Goal: Information Seeking & Learning: Learn about a topic

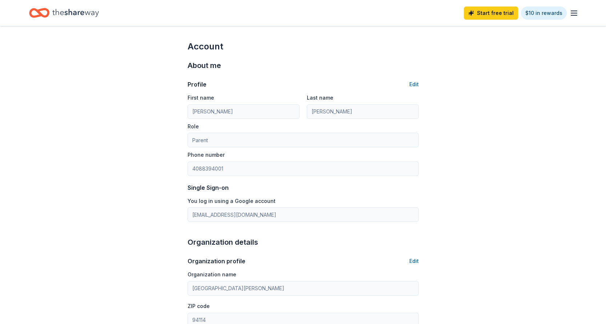
click at [61, 12] on icon "Home" at bounding box center [75, 13] width 47 height 8
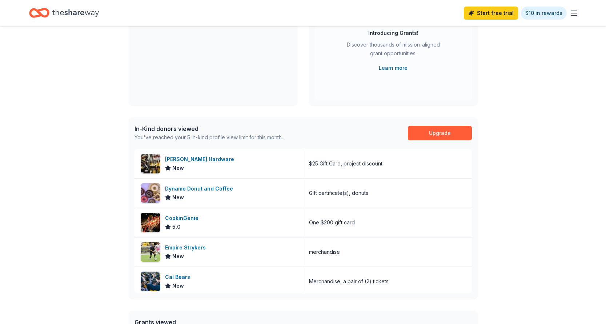
scroll to position [120, 0]
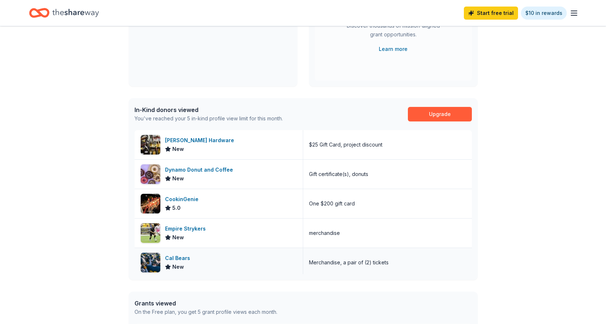
click at [176, 256] on div "Cal Bears" at bounding box center [179, 258] width 28 height 9
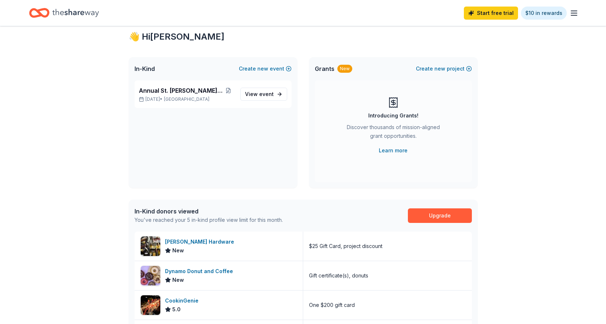
scroll to position [0, 0]
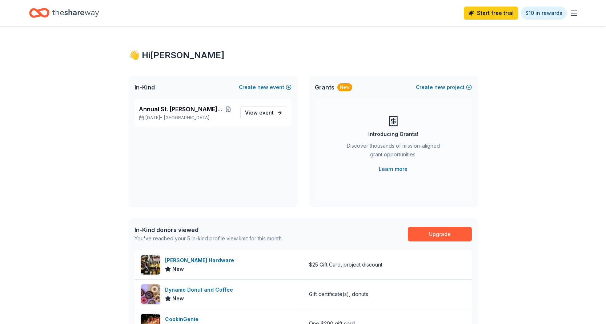
click at [55, 11] on icon "Home" at bounding box center [75, 12] width 47 height 15
click at [54, 12] on icon "Home" at bounding box center [75, 12] width 47 height 15
click at [44, 15] on icon "Home" at bounding box center [39, 12] width 20 height 17
click at [272, 115] on span "event" at bounding box center [266, 112] width 15 height 6
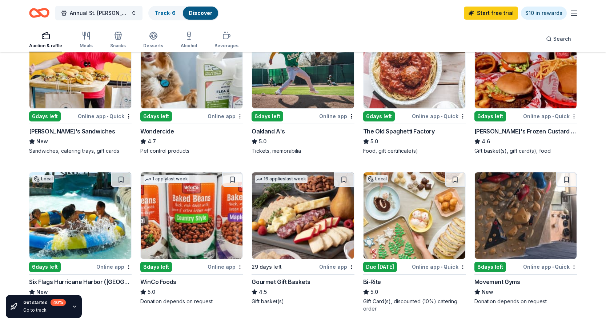
scroll to position [425, 0]
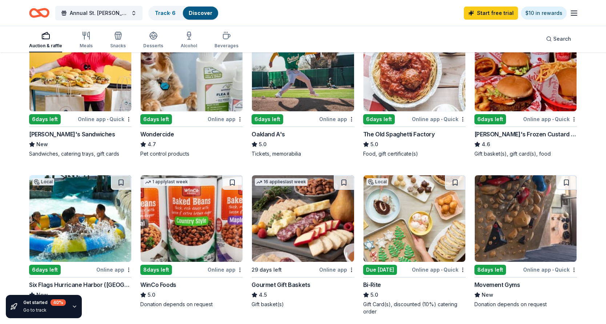
click at [328, 117] on div "Online app" at bounding box center [336, 118] width 35 height 9
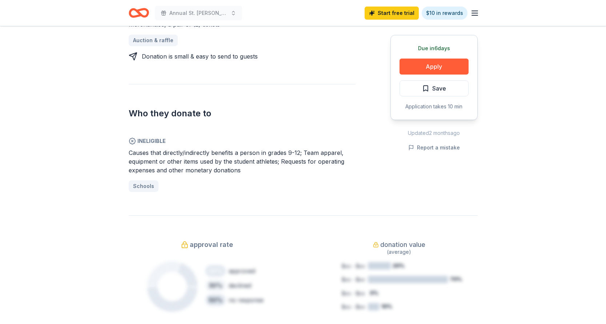
scroll to position [318, 0]
drag, startPoint x: 142, startPoint y: 162, endPoint x: 257, endPoint y: 164, distance: 115.2
click at [257, 165] on div "Causes that directly/indirectly benefits a person in grades 9-12; Team apparel,…" at bounding box center [242, 161] width 227 height 26
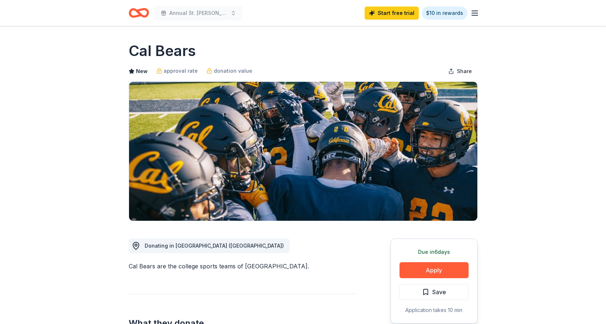
scroll to position [0, 0]
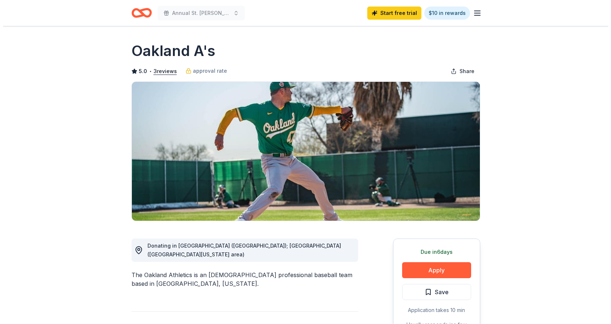
scroll to position [4, 0]
